Goal: Navigation & Orientation: Find specific page/section

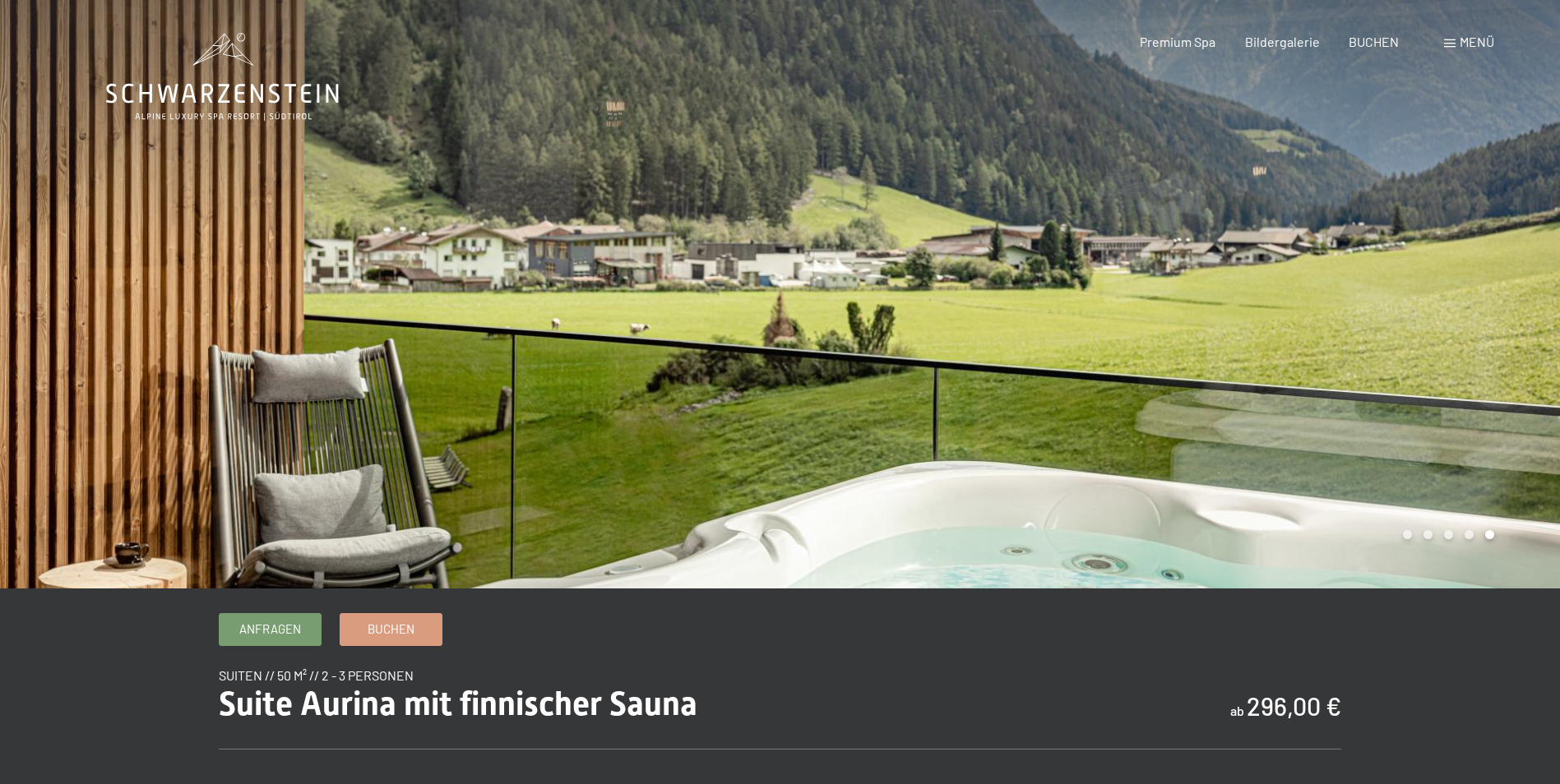
click at [1445, 44] on span at bounding box center [1449, 43] width 11 height 8
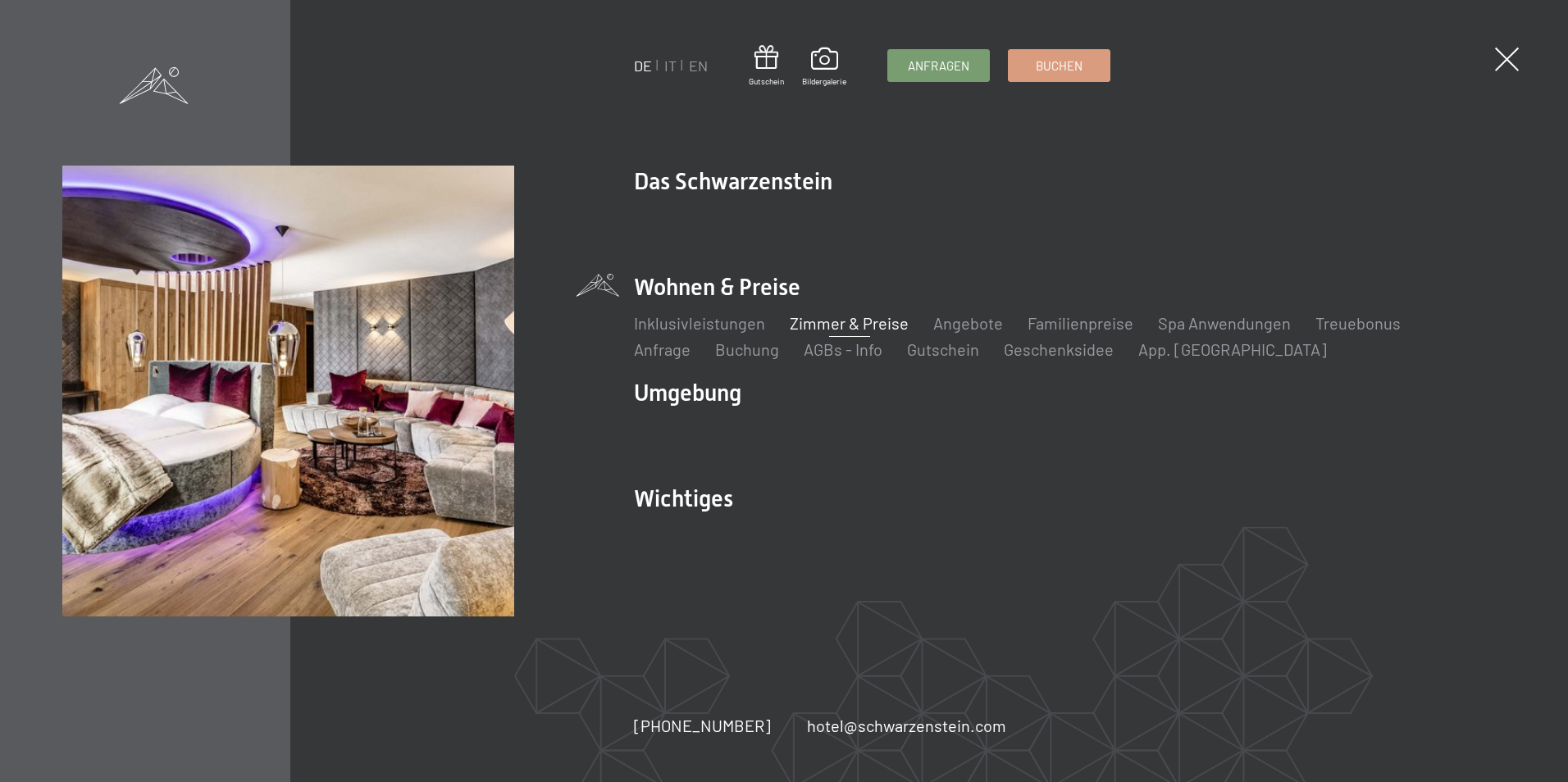
click at [868, 325] on link "Zimmer & Preise" at bounding box center [849, 323] width 119 height 20
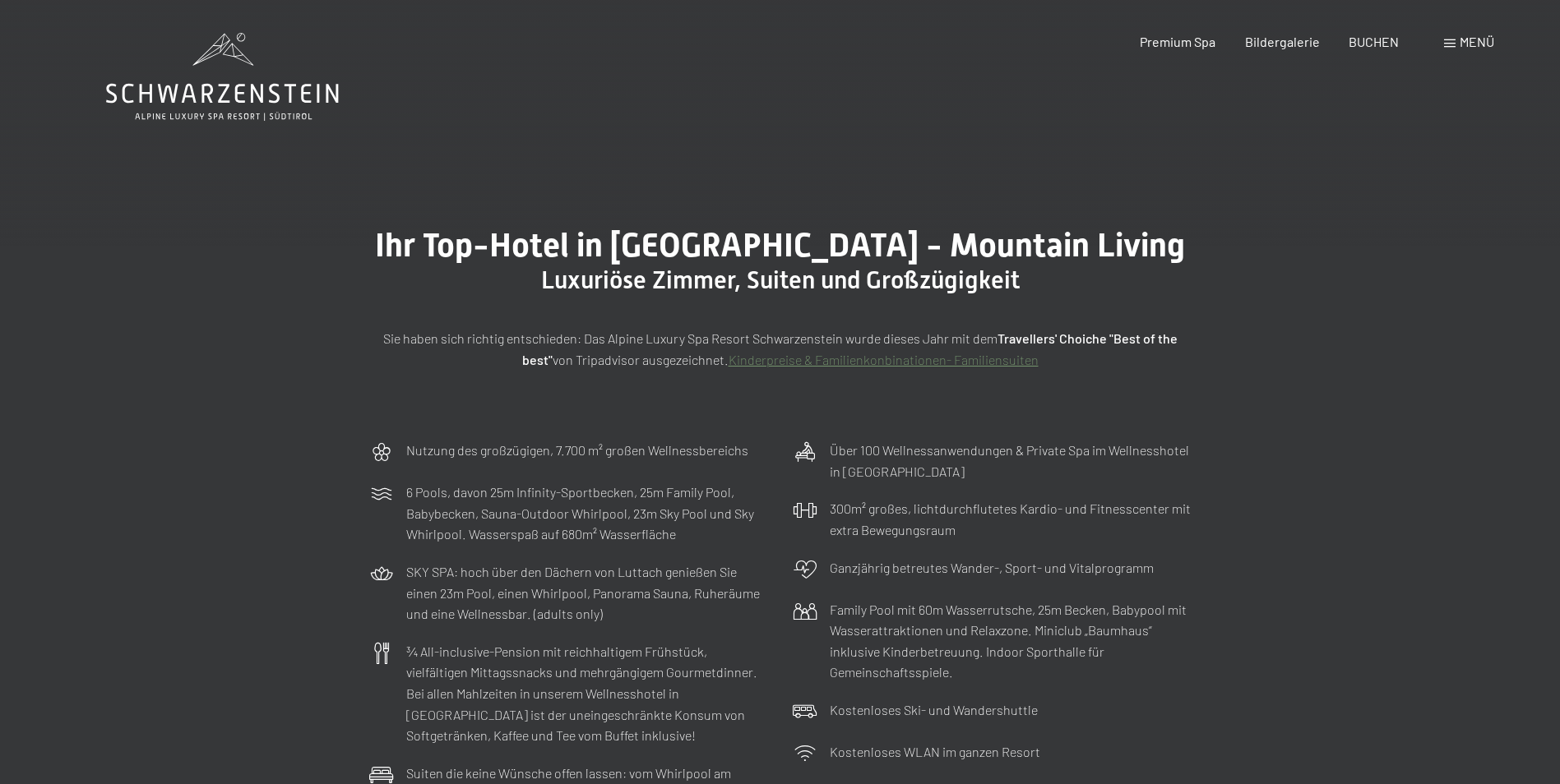
click at [1450, 40] on span at bounding box center [1449, 43] width 11 height 8
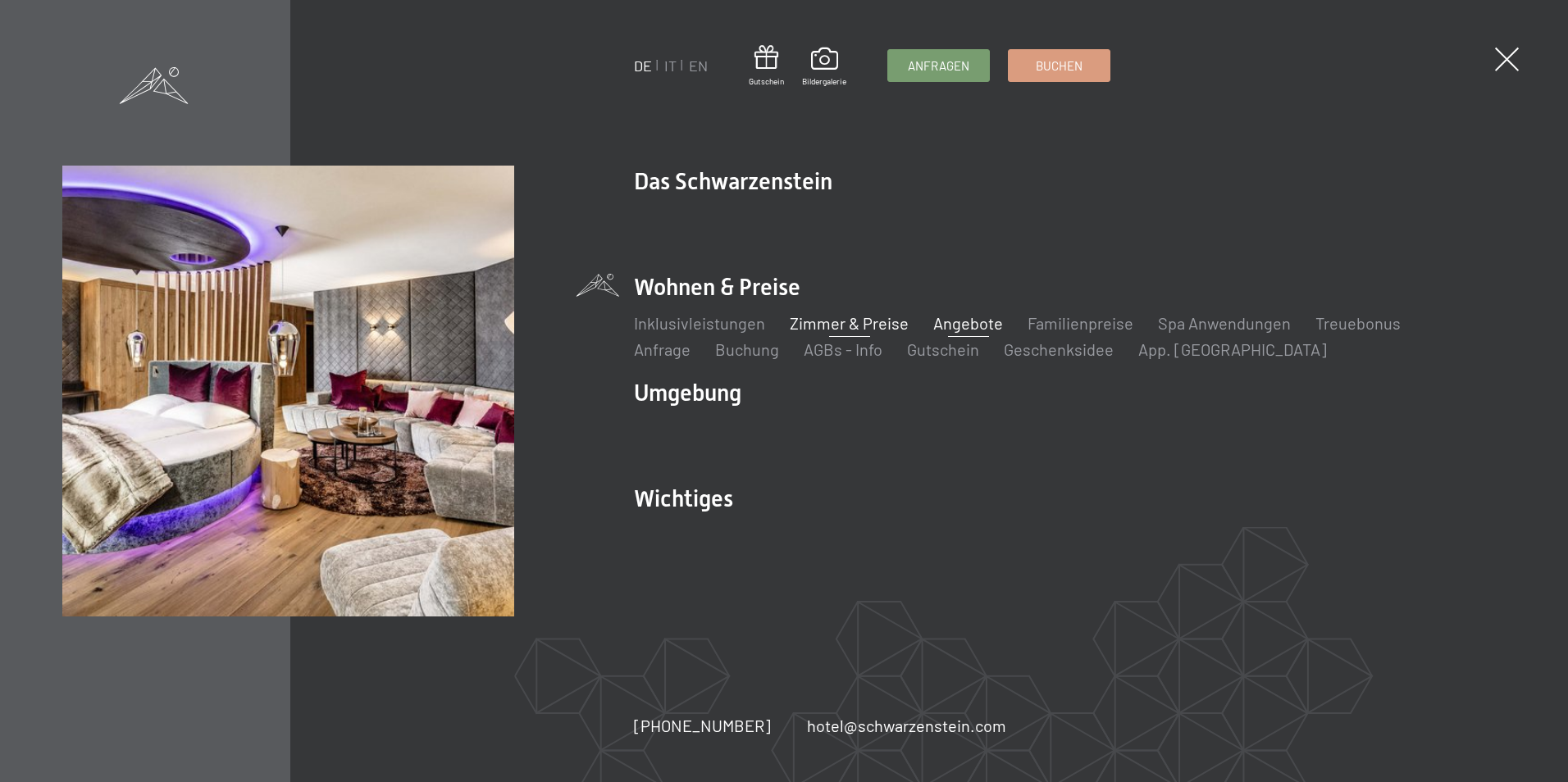
click at [980, 321] on link "Angebote" at bounding box center [968, 323] width 70 height 20
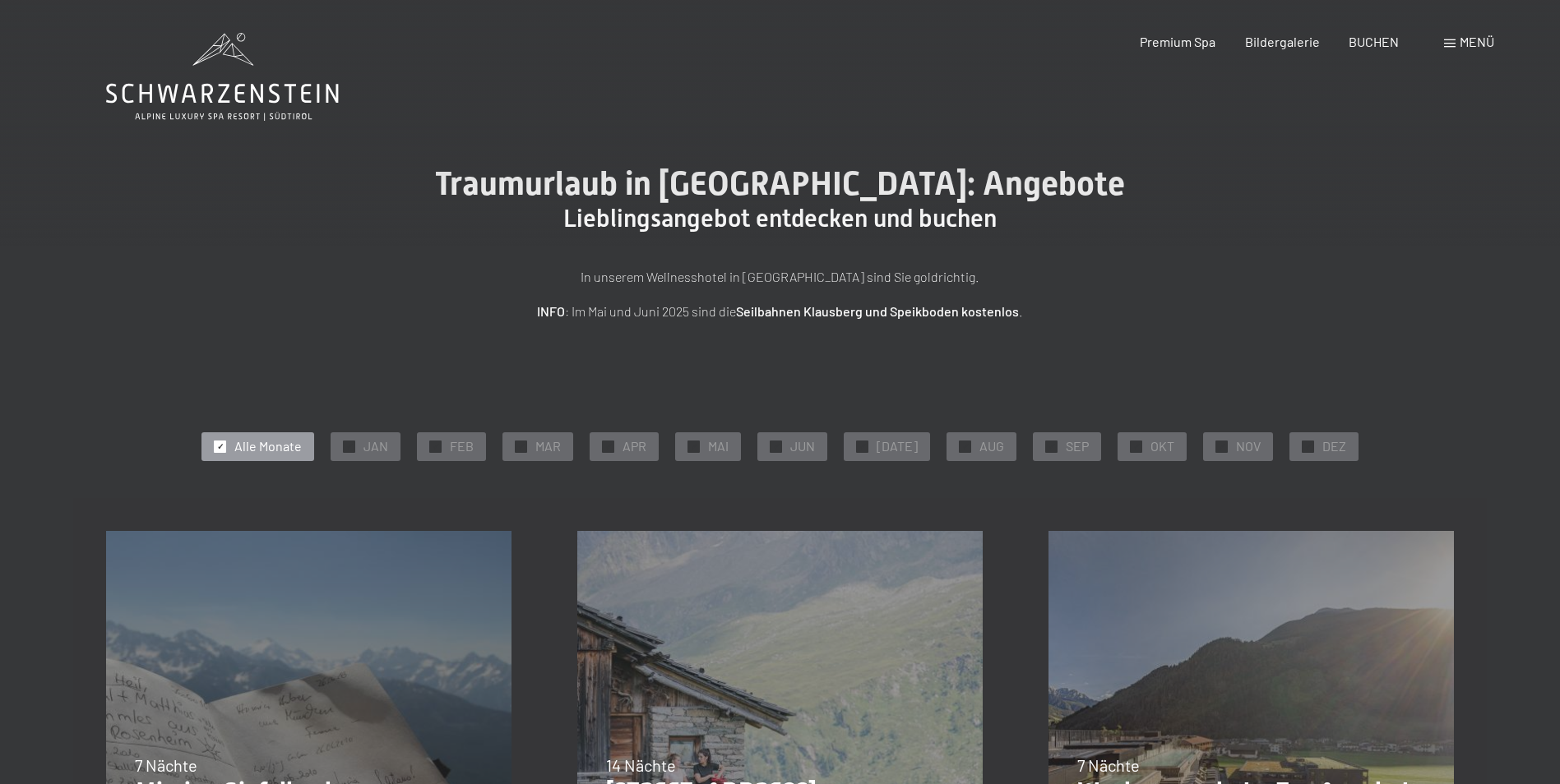
click at [1453, 49] on div "Menü" at bounding box center [1468, 42] width 50 height 18
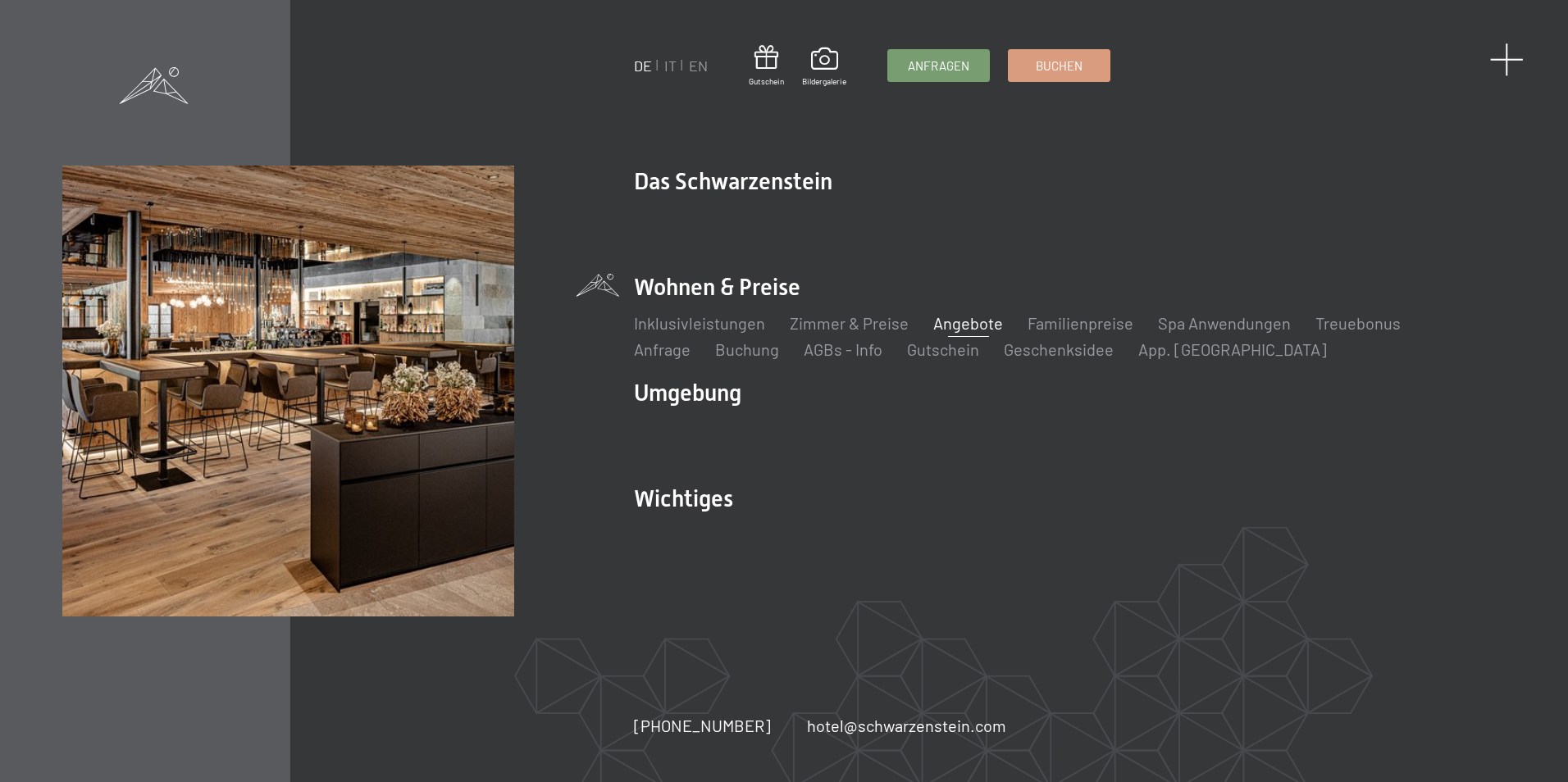
click at [1502, 55] on span at bounding box center [1507, 59] width 34 height 34
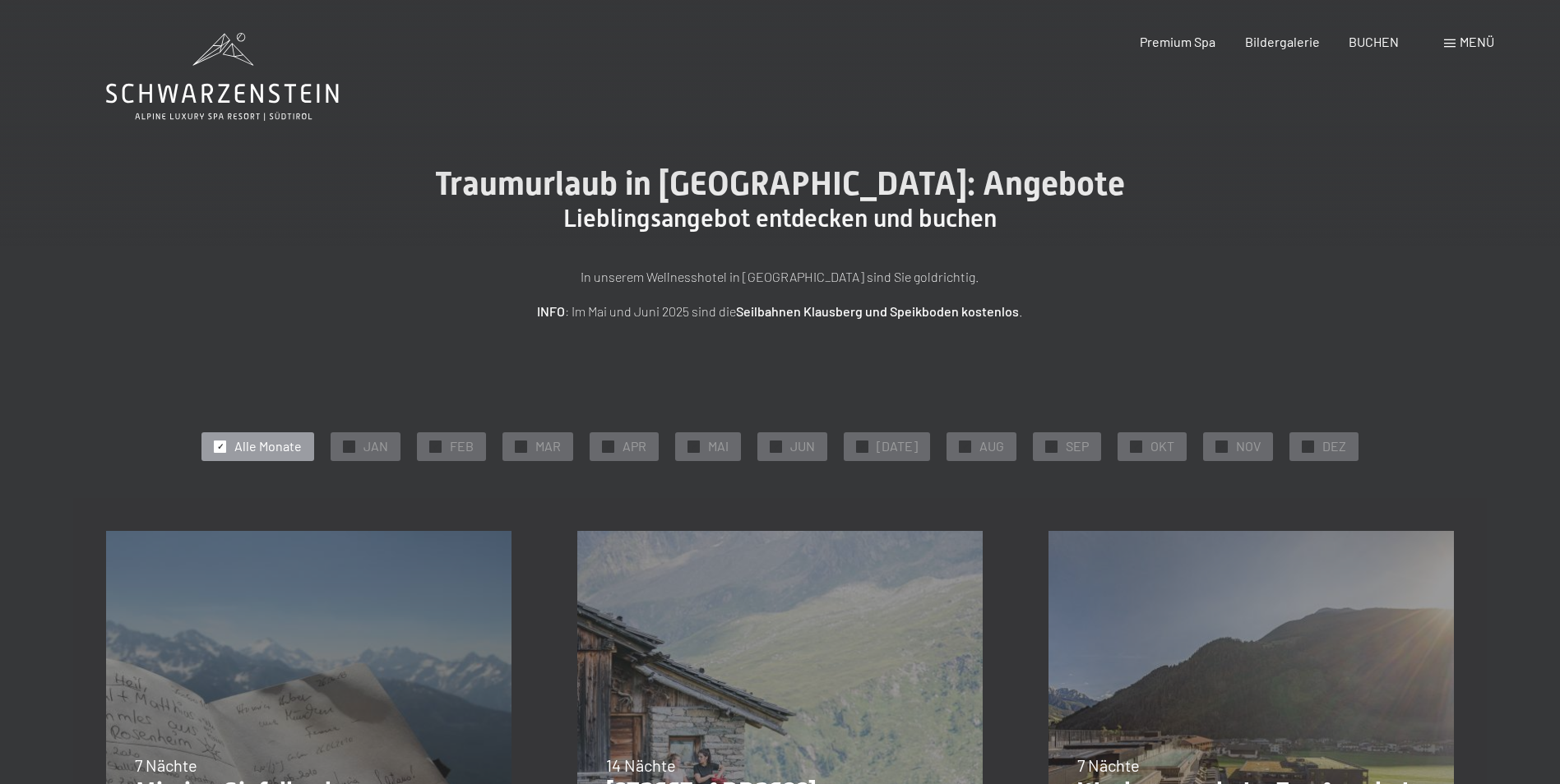
click at [1446, 44] on span at bounding box center [1449, 43] width 11 height 8
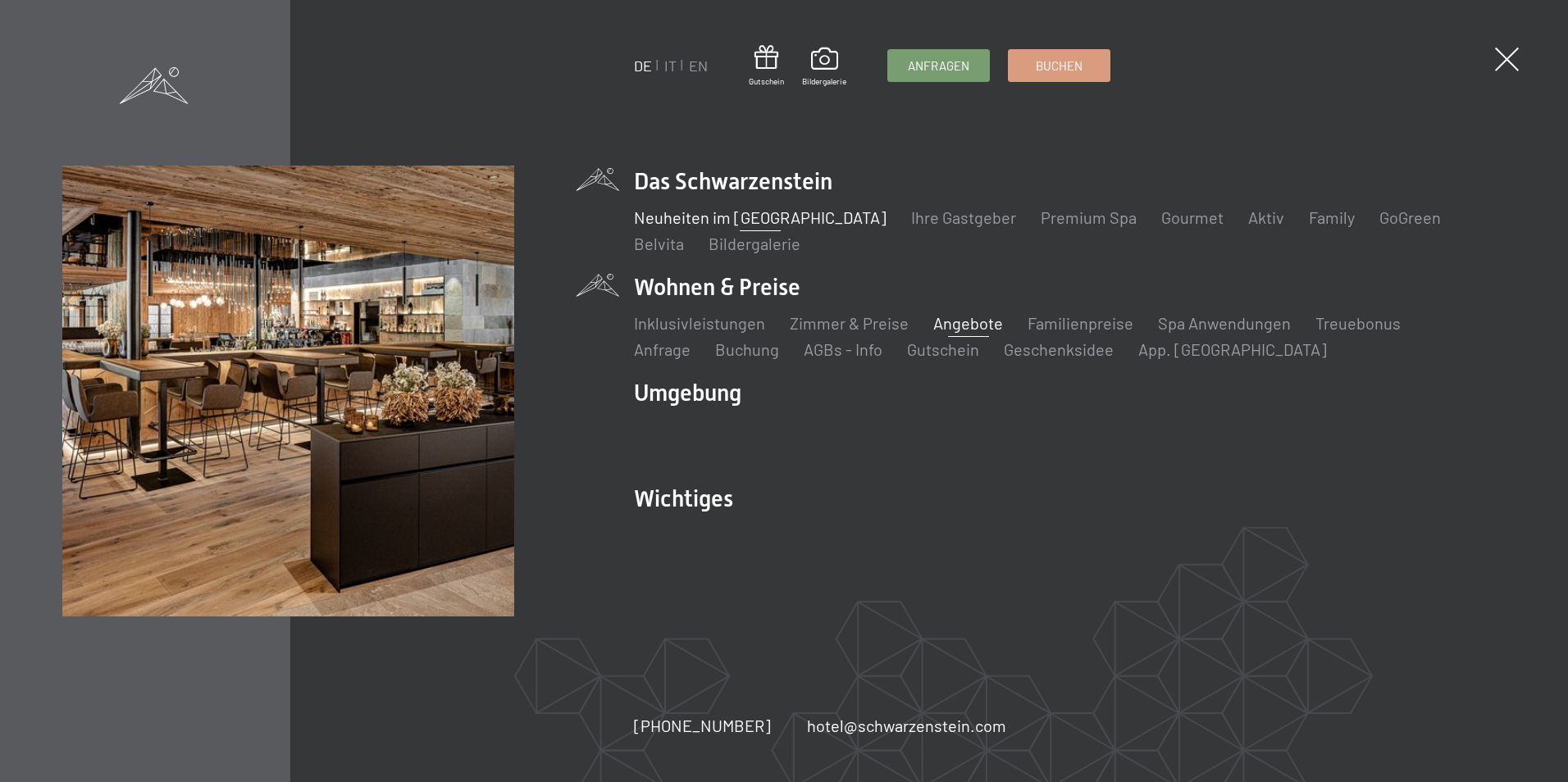
click at [753, 220] on link "Neuheiten im [GEOGRAPHIC_DATA]" at bounding box center [760, 217] width 252 height 20
